Goal: Information Seeking & Learning: Find specific fact

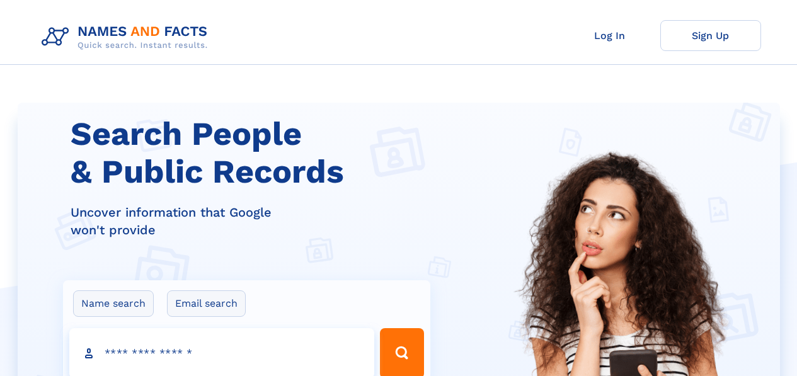
scroll to position [3, 0]
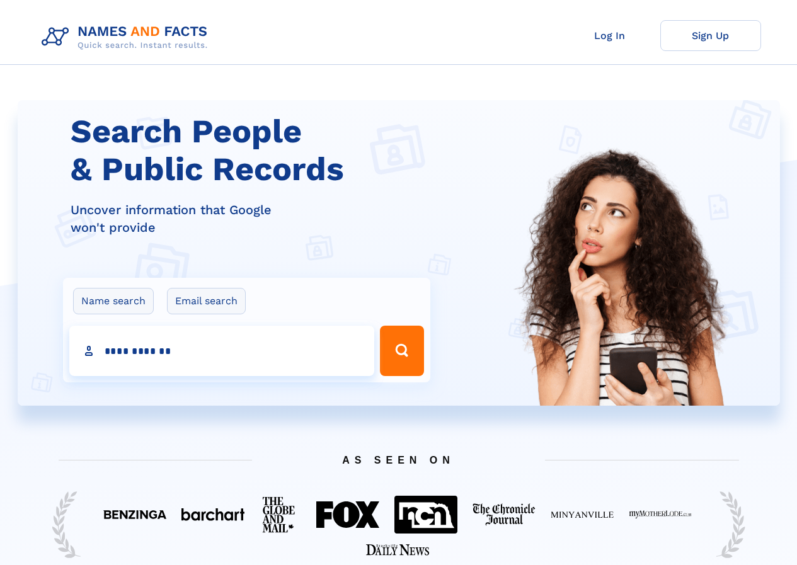
type input "**********"
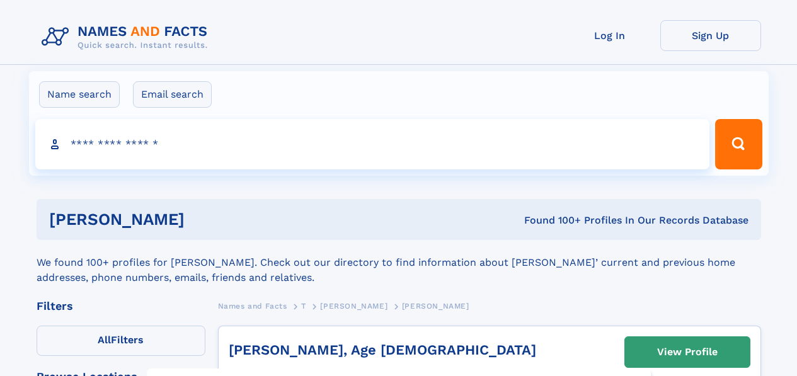
click input "**" at bounding box center [0, 0] width 0 height 0
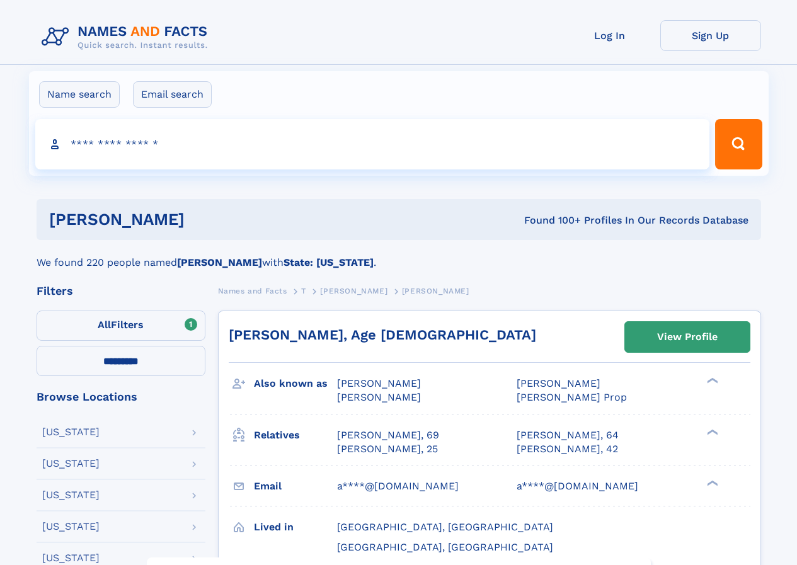
select select "**"
